Goal: Find specific page/section: Find specific page/section

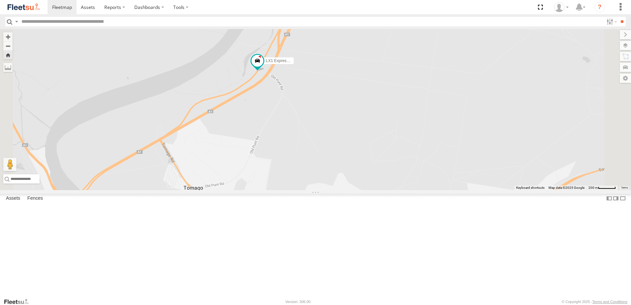
click at [0, 0] on div "Beresfield Utes" at bounding box center [0, 0] width 0 height 0
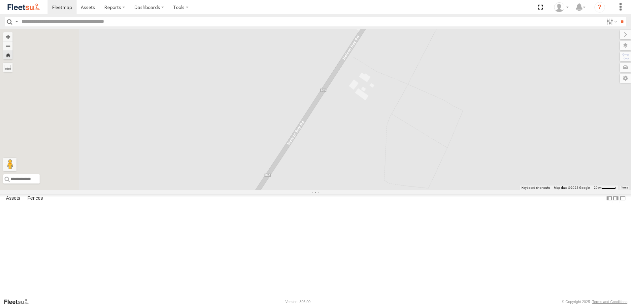
click at [0, 0] on span "Asset" at bounding box center [0, 0] width 0 height 0
click at [0, 0] on div "LX2 Express Ute" at bounding box center [0, 0] width 0 height 0
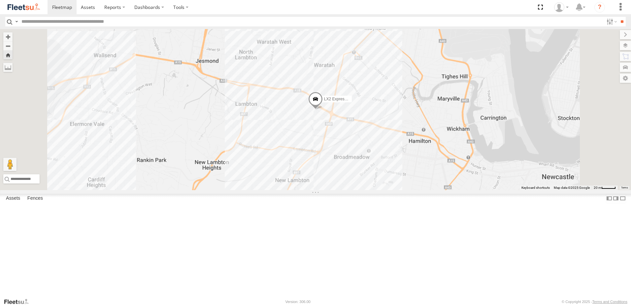
click at [0, 0] on div "Lambton Utes" at bounding box center [0, 0] width 0 height 0
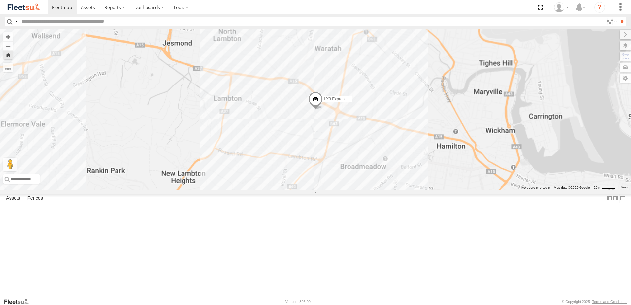
click at [0, 0] on div "Lambton Utes" at bounding box center [0, 0] width 0 height 0
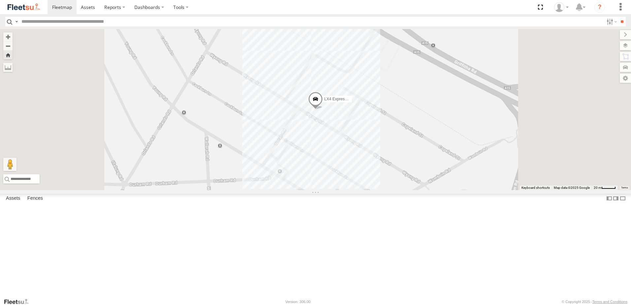
click at [0, 0] on div "Lambton Utes" at bounding box center [0, 0] width 0 height 0
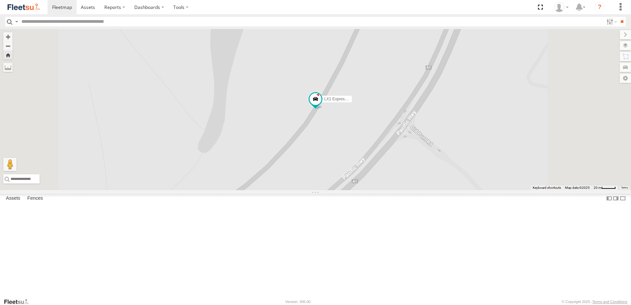
click at [0, 0] on div "LX3 Express Ute" at bounding box center [0, 0] width 0 height 0
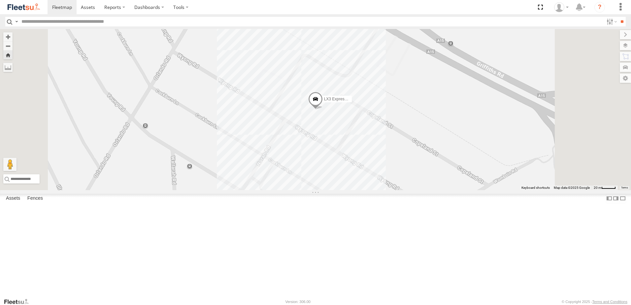
drag, startPoint x: 39, startPoint y: 108, endPoint x: 45, endPoint y: 119, distance: 12.4
click at [0, 0] on div "Little Truck Lambton Utes" at bounding box center [0, 0] width 0 height 0
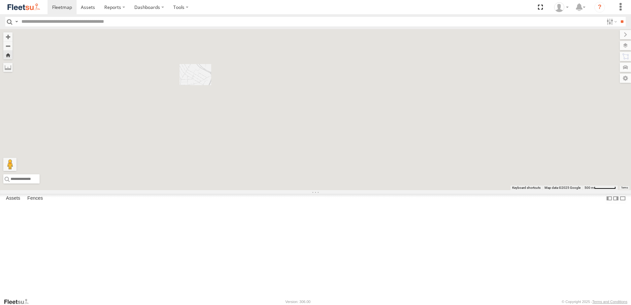
drag, startPoint x: 45, startPoint y: 119, endPoint x: 47, endPoint y: 105, distance: 14.3
click at [0, 0] on div "LX1 Express Ute Lambton Utes Tomago Tomago -32.80901 151.70904 Video" at bounding box center [0, 0] width 0 height 0
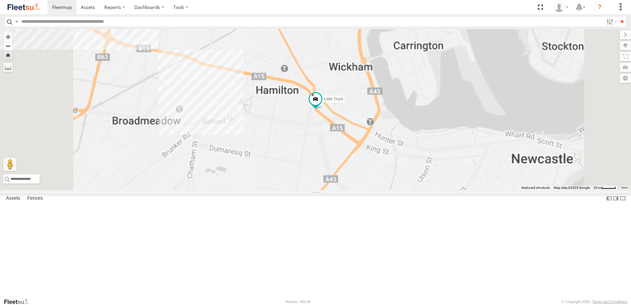
click at [0, 0] on div "Little Truck" at bounding box center [0, 0] width 0 height 0
